Goal: Navigation & Orientation: Find specific page/section

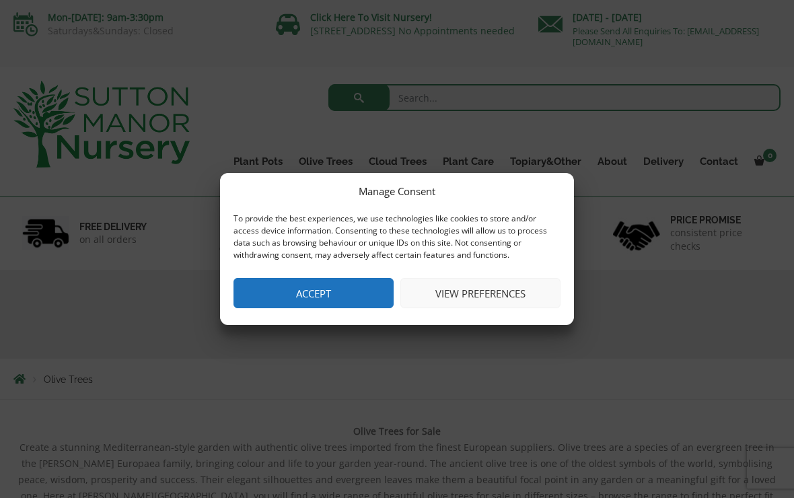
click at [287, 285] on button "Accept" at bounding box center [313, 293] width 160 height 30
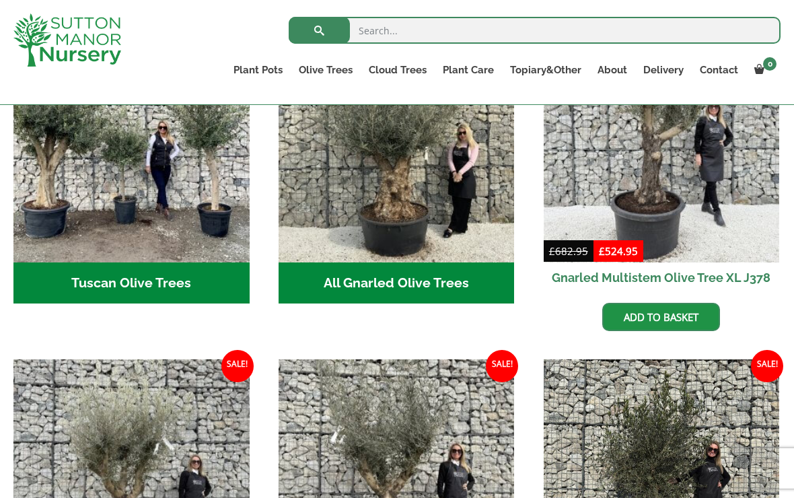
scroll to position [576, 0]
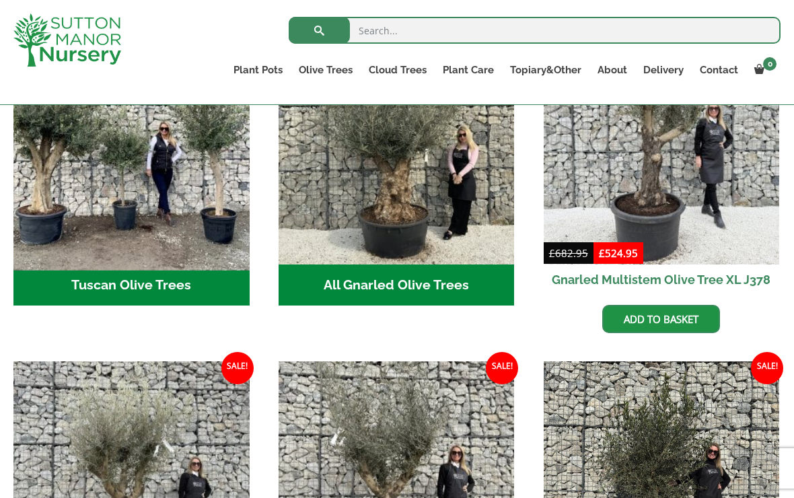
click at [76, 222] on img "Visit product category Tuscan Olive Trees" at bounding box center [131, 146] width 248 height 248
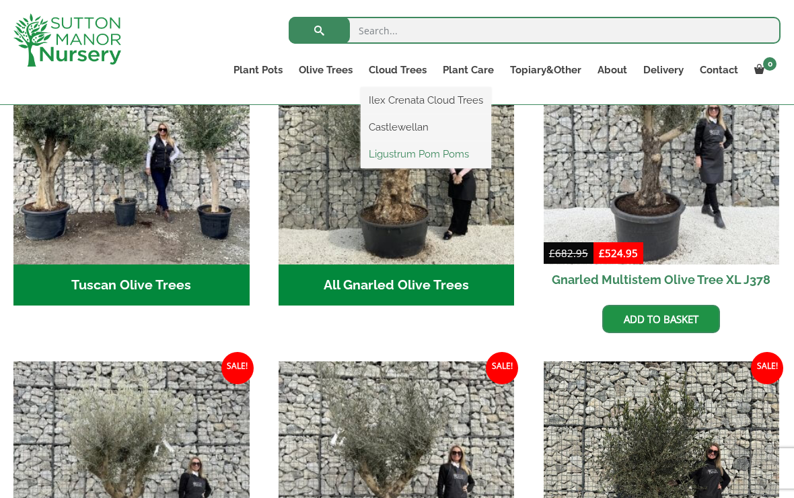
click at [393, 159] on link "Ligustrum Pom Poms" at bounding box center [426, 154] width 131 height 20
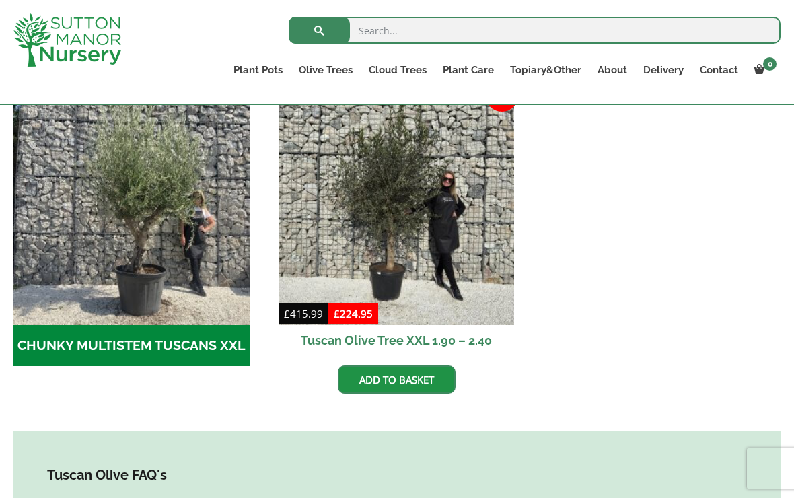
scroll to position [411, 0]
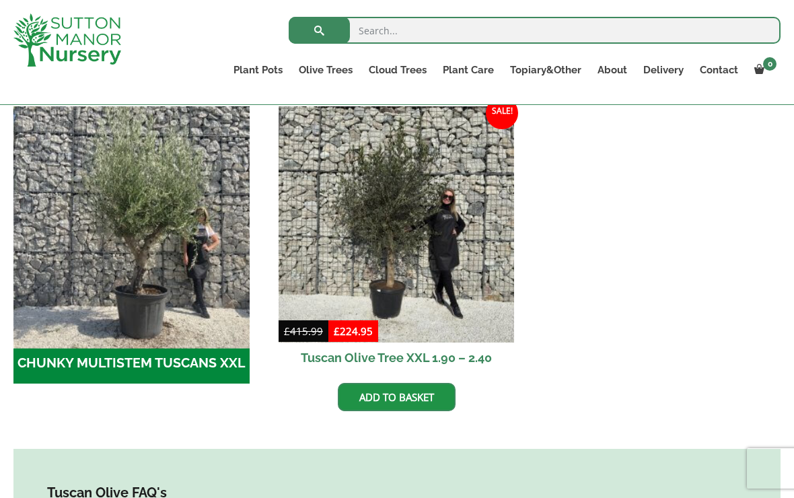
click at [136, 222] on img "Visit product category CHUNKY MULTISTEM TUSCANS XXL" at bounding box center [131, 224] width 248 height 248
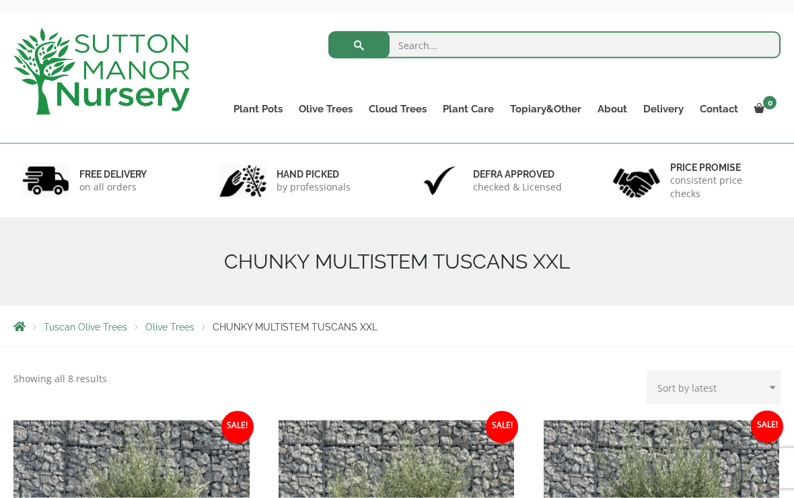
scroll to position [34, 0]
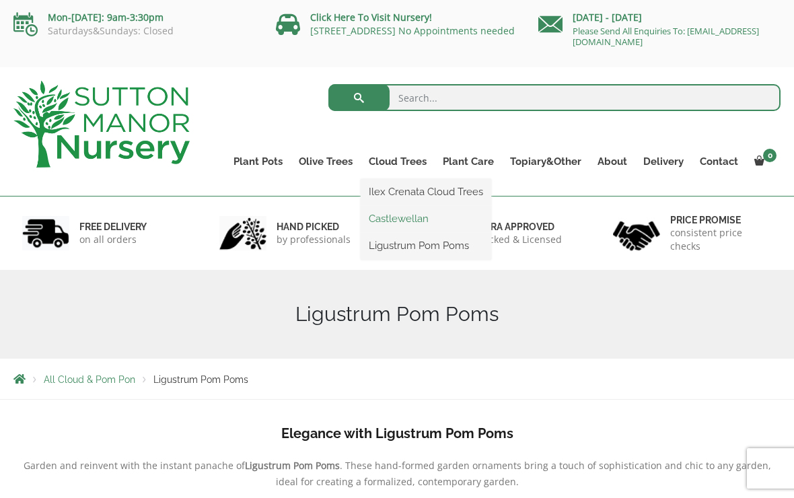
click at [382, 224] on link "Castlewellan" at bounding box center [426, 219] width 131 height 20
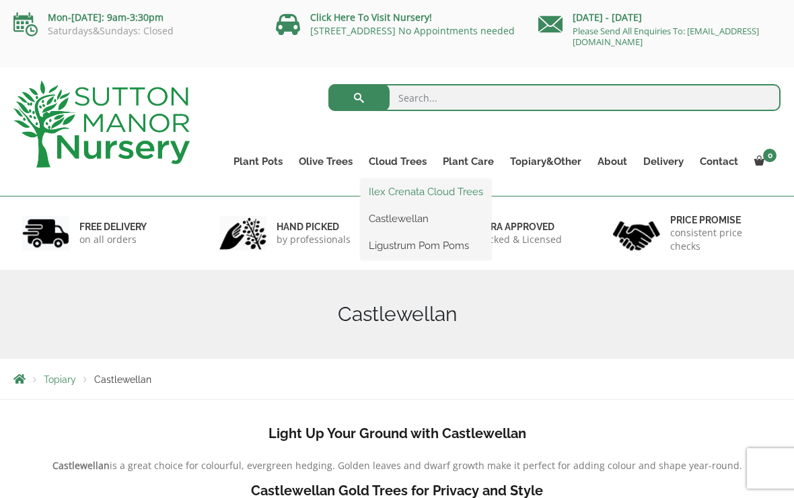
click at [371, 188] on link "Ilex Crenata Cloud Trees" at bounding box center [426, 192] width 131 height 20
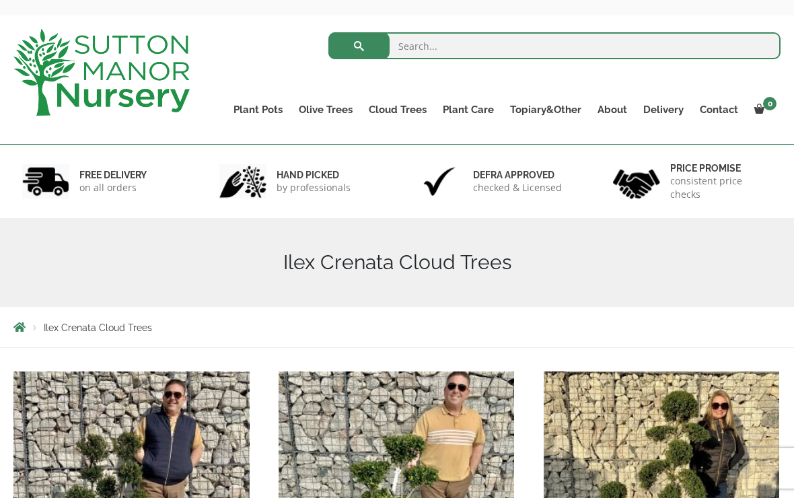
scroll to position [48, 0]
